Goal: Check status

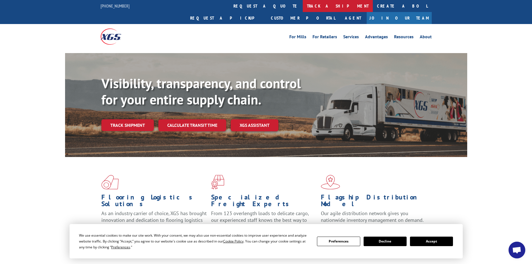
click at [303, 5] on link "track a shipment" at bounding box center [338, 6] width 70 height 12
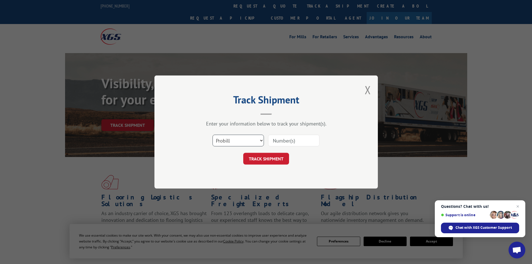
click at [249, 143] on select "Select category... Probill BOL PO" at bounding box center [238, 141] width 51 height 12
select select "bol"
click at [213, 135] on select "Select category... Probill BOL PO" at bounding box center [238, 141] width 51 height 12
paste input "6026933"
type input "6026933"
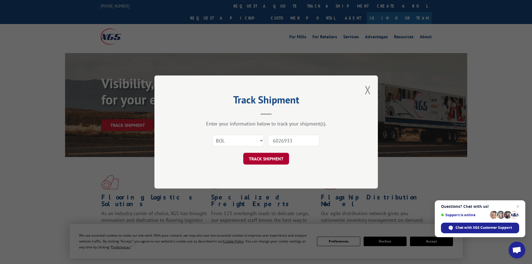
click at [264, 160] on button "TRACK SHIPMENT" at bounding box center [266, 159] width 46 height 12
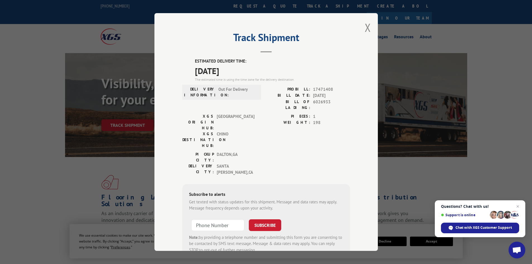
drag, startPoint x: 366, startPoint y: 27, endPoint x: 362, endPoint y: 27, distance: 3.4
click at [366, 27] on button "Close modal" at bounding box center [368, 27] width 6 height 15
